Goal: Obtain resource: Download file/media

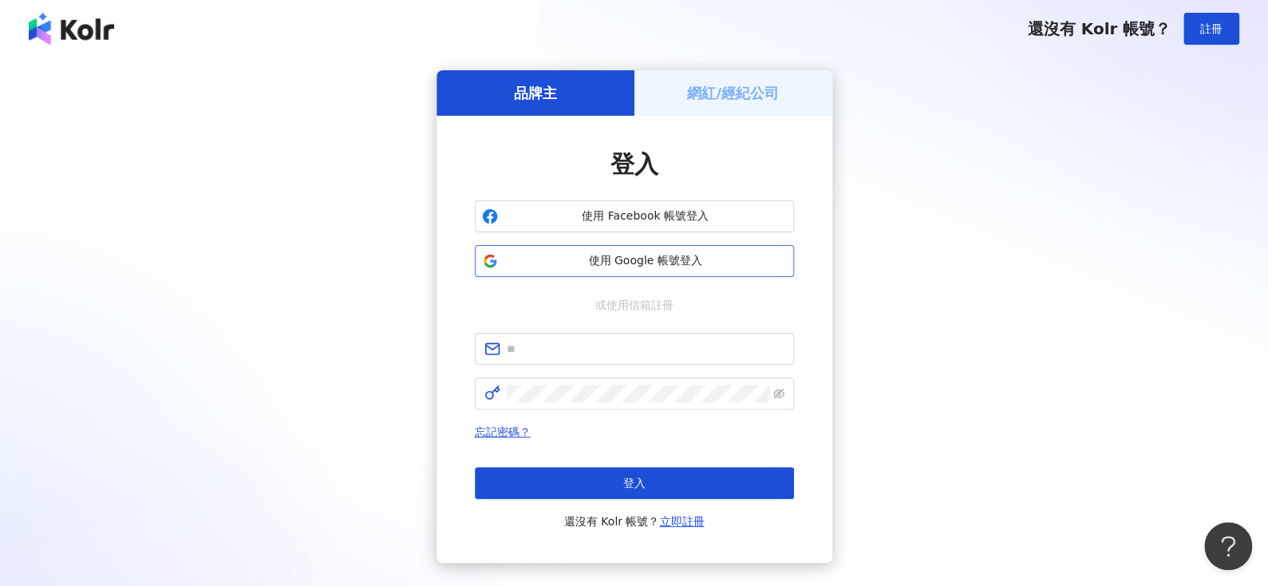
click at [545, 250] on button "使用 Google 帳號登入" at bounding box center [634, 261] width 319 height 32
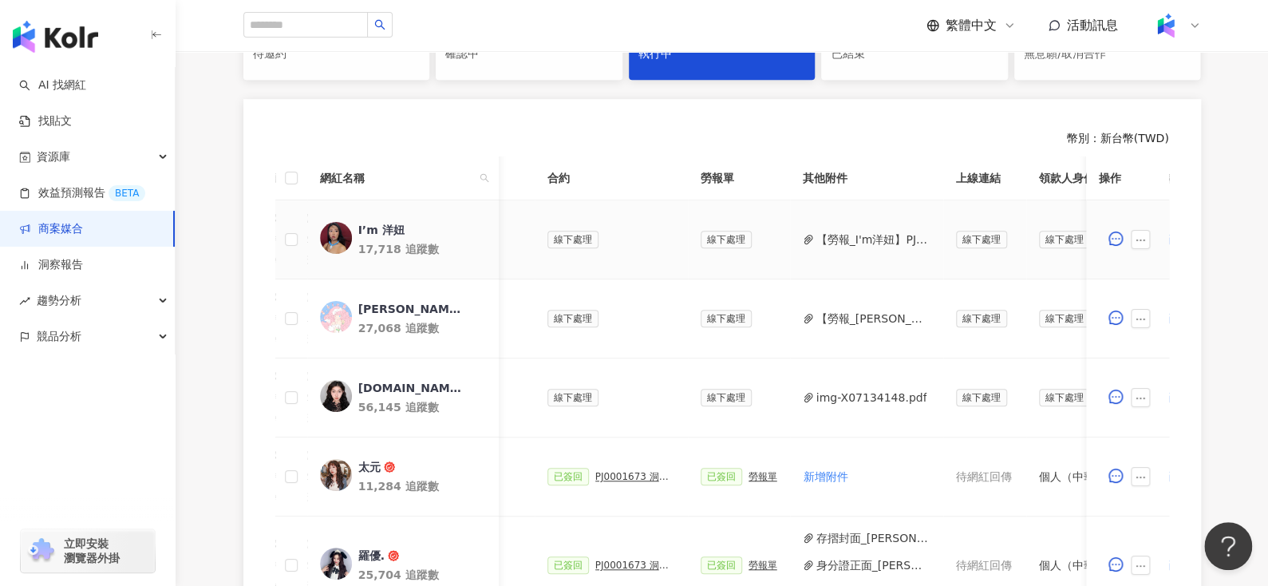
scroll to position [0, 685]
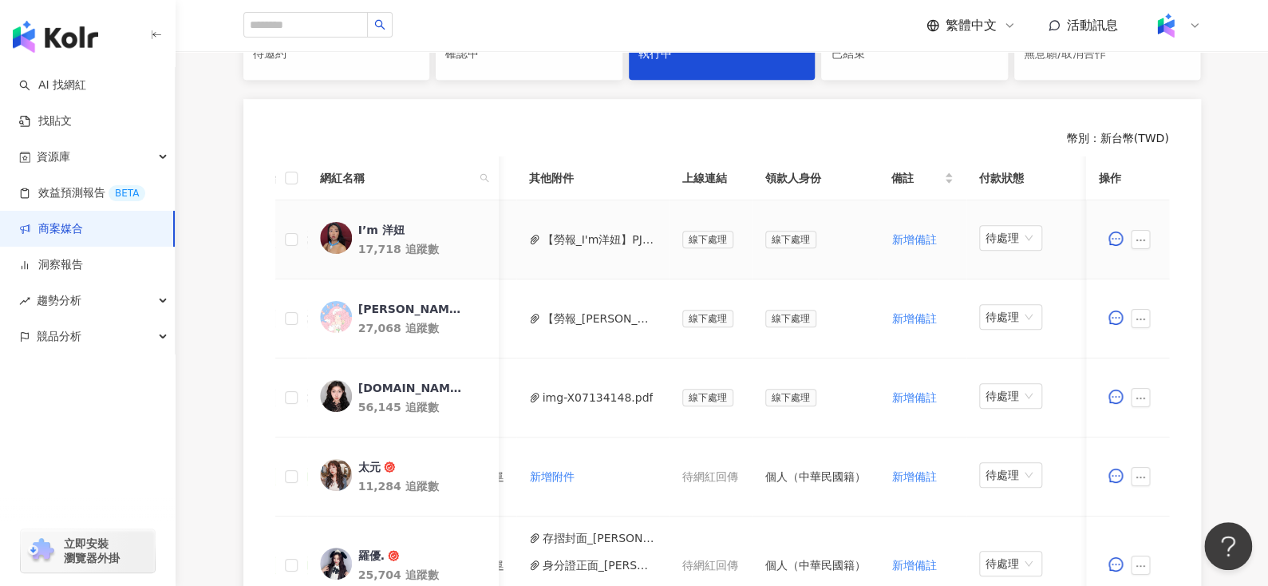
click at [560, 240] on button "【勞報_I'm洋妞】PJ0001673 洞見數位_護妍天使逆時肌活新品_202509_KOL (2).pdf" at bounding box center [600, 240] width 114 height 18
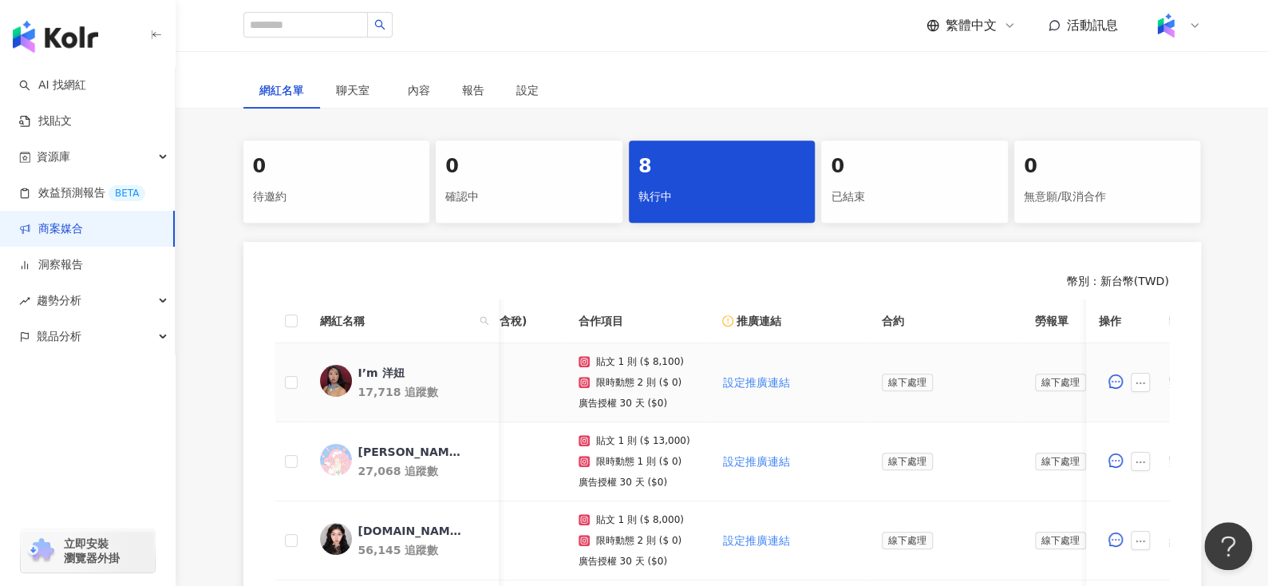
scroll to position [0, 84]
